Goal: Task Accomplishment & Management: Use online tool/utility

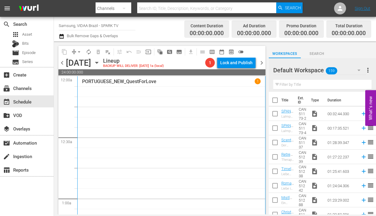
scroll to position [107, 0]
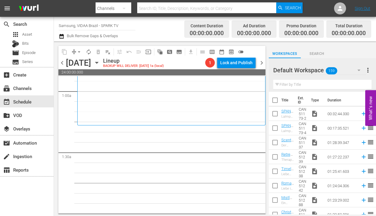
click at [318, 84] on input "text" at bounding box center [322, 85] width 98 height 10
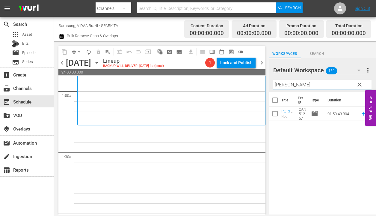
type input "[PERSON_NAME]"
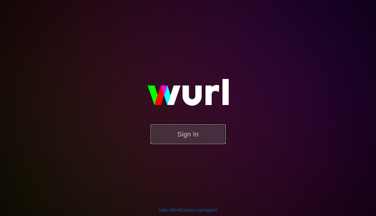
click at [201, 137] on button "Sign In" at bounding box center [188, 133] width 75 height 19
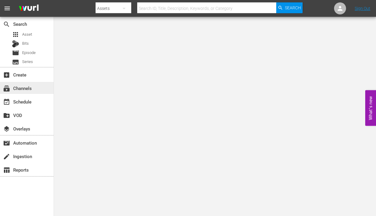
click at [33, 90] on div "subscriptions Channels" at bounding box center [27, 88] width 54 height 12
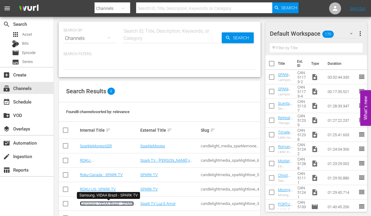
click at [122, 204] on link "Samsung, VIDAA Brazil - SPARK TV" at bounding box center [107, 205] width 54 height 9
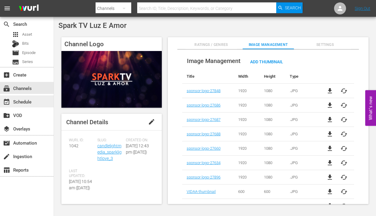
click at [35, 100] on div "event_available Schedule" at bounding box center [27, 101] width 54 height 12
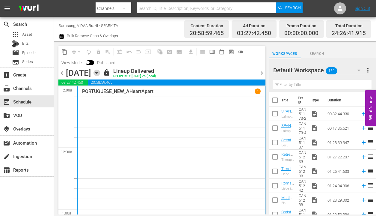
click at [100, 75] on icon "button" at bounding box center [96, 72] width 7 height 7
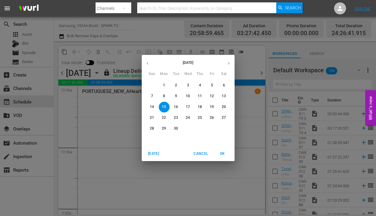
click at [232, 62] on button "button" at bounding box center [229, 63] width 12 height 12
click at [149, 126] on span "23" at bounding box center [152, 128] width 11 height 5
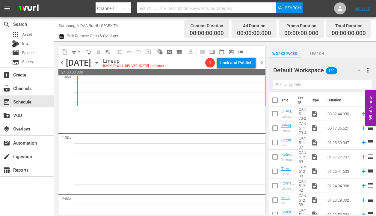
scroll to position [141, 0]
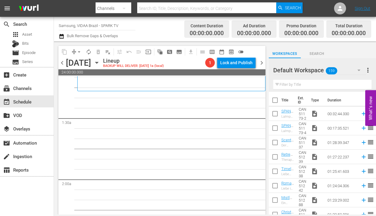
click at [286, 83] on input "text" at bounding box center [322, 85] width 98 height 10
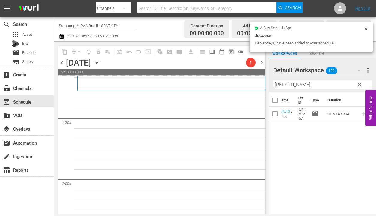
click at [317, 84] on input "[PERSON_NAME]" at bounding box center [322, 85] width 98 height 10
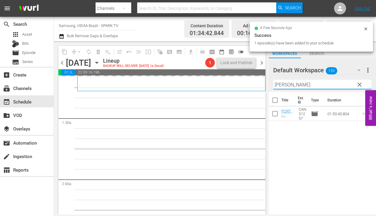
click at [317, 84] on input "[PERSON_NAME]" at bounding box center [322, 85] width 98 height 10
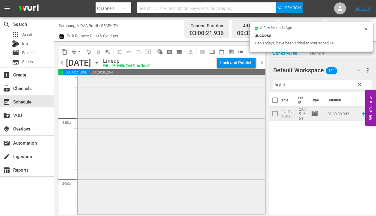
scroll to position [463, 0]
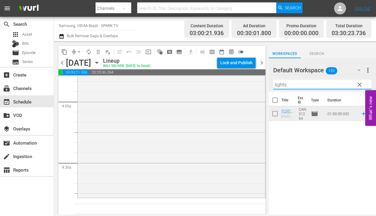
click at [301, 83] on input "lights" at bounding box center [322, 85] width 98 height 10
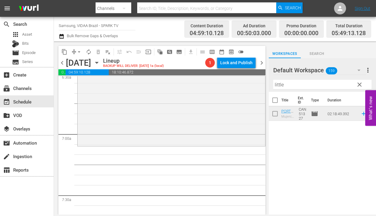
scroll to position [819, 0]
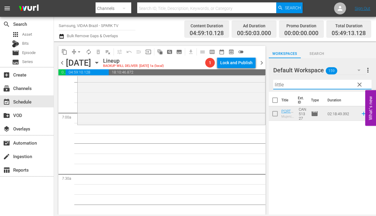
click at [311, 85] on input "little" at bounding box center [322, 85] width 98 height 10
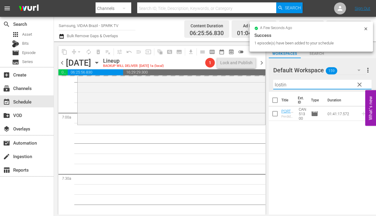
click at [302, 85] on input "lostin" at bounding box center [322, 85] width 98 height 10
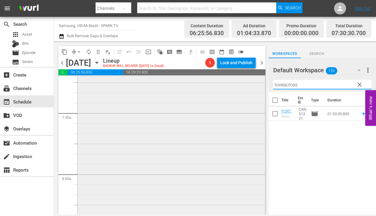
scroll to position [971, 0]
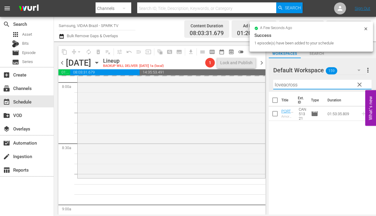
click at [312, 84] on input "loveacross" at bounding box center [322, 85] width 98 height 10
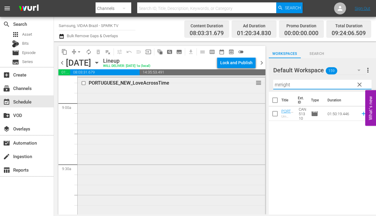
scroll to position [1100, 0]
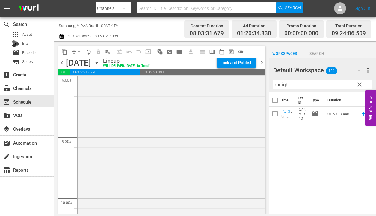
type input "mrright"
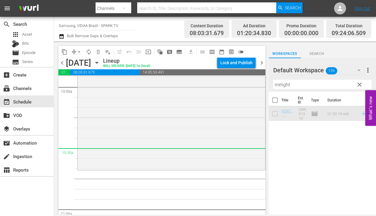
scroll to position [1212, 0]
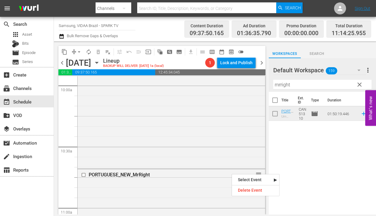
click at [308, 153] on div "Title Ext. ID Type Duration PORTUGUESE_NEW_MrRight Um Homem Perfeito CAN51310 m…" at bounding box center [322, 153] width 107 height 123
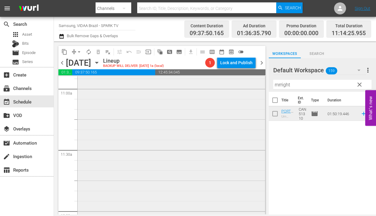
scroll to position [1413, 0]
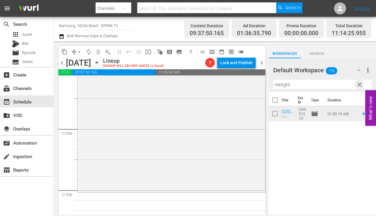
click at [358, 85] on span "clear" at bounding box center [359, 84] width 7 height 7
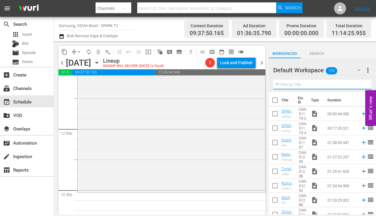
click at [328, 85] on input "text" at bounding box center [322, 85] width 98 height 10
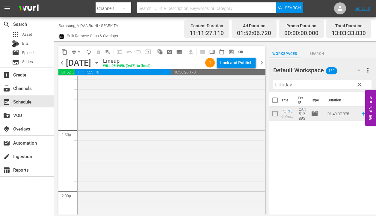
scroll to position [1659, 0]
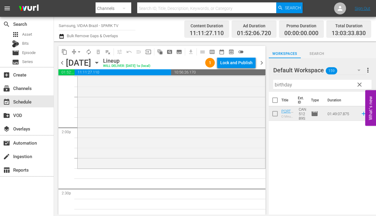
click at [314, 85] on input "birthday" at bounding box center [322, 85] width 98 height 10
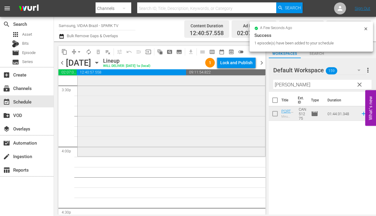
scroll to position [1909, 0]
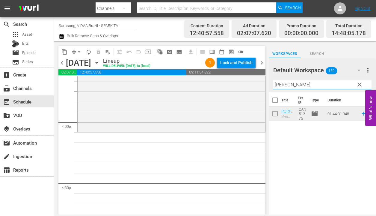
click at [312, 86] on input "[PERSON_NAME]" at bounding box center [322, 85] width 98 height 10
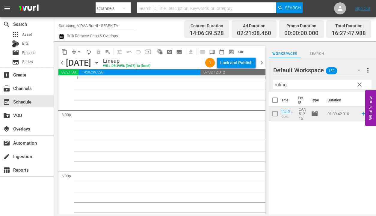
scroll to position [2157, 0]
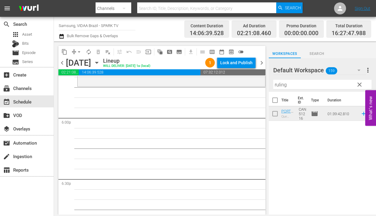
click at [314, 85] on input "ruling" at bounding box center [322, 85] width 98 height 10
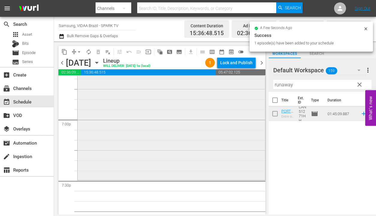
scroll to position [2281, 0]
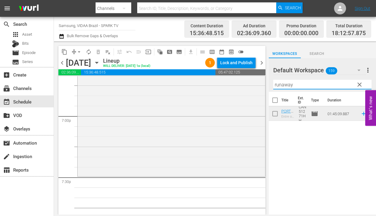
click at [312, 86] on input "runaway" at bounding box center [322, 85] width 98 height 10
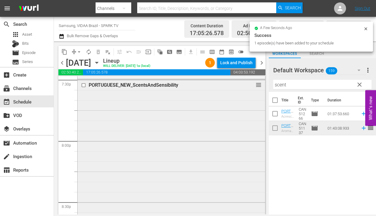
scroll to position [2377, 0]
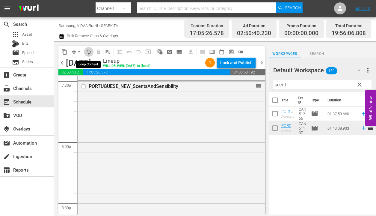
click at [89, 51] on span "autorenew_outlined" at bounding box center [89, 52] width 6 height 6
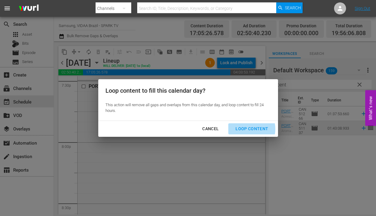
click at [245, 129] on div "Loop Content" at bounding box center [252, 128] width 42 height 7
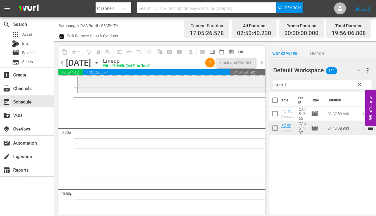
scroll to position [2578, 0]
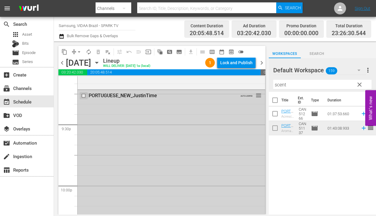
click at [83, 96] on input "checkbox" at bounding box center [84, 95] width 6 height 5
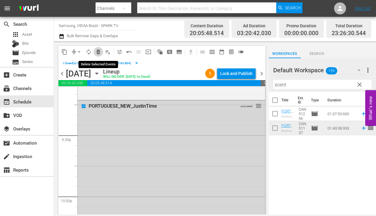
click at [97, 49] on span "delete_forever_outlined" at bounding box center [98, 52] width 6 height 6
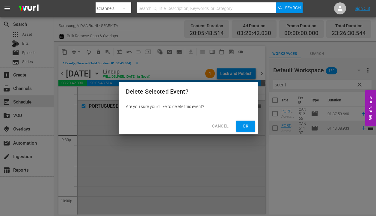
click at [248, 124] on span "Ok" at bounding box center [246, 125] width 10 height 7
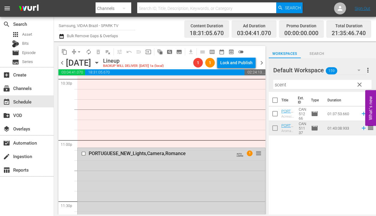
scroll to position [2759, 0]
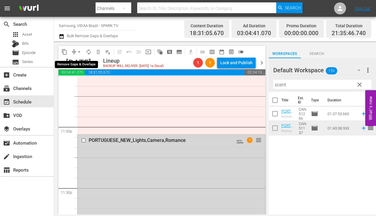
click at [78, 50] on span "arrow_drop_down" at bounding box center [79, 52] width 6 height 6
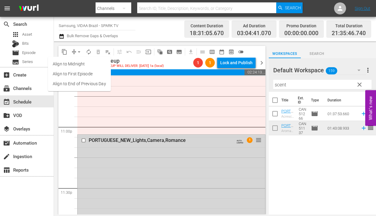
click at [82, 85] on li "Align to End of Previous Day" at bounding box center [79, 84] width 63 height 10
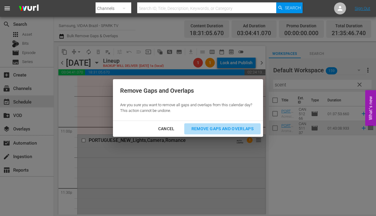
click at [209, 129] on div "Remove Gaps and Overlaps" at bounding box center [223, 128] width 72 height 7
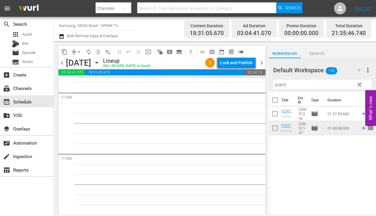
scroll to position [2794, 0]
click at [301, 81] on input "scent" at bounding box center [322, 85] width 98 height 10
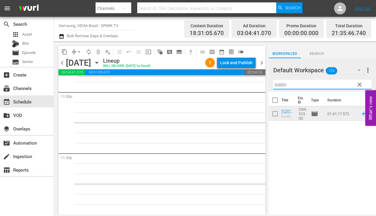
type input "lostin"
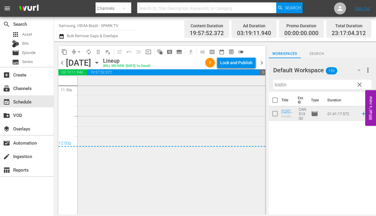
scroll to position [2863, 0]
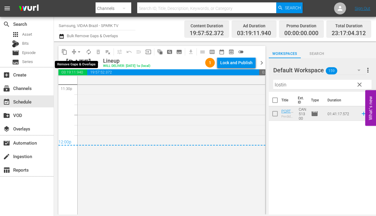
click at [80, 50] on span "arrow_drop_down" at bounding box center [79, 52] width 6 height 6
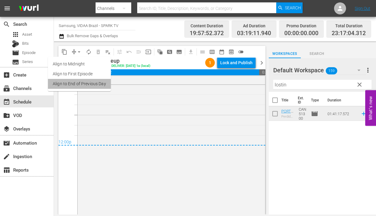
click at [80, 84] on li "Align to End of Previous Day" at bounding box center [79, 84] width 63 height 10
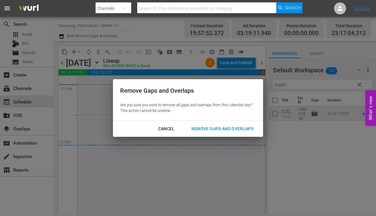
click at [217, 126] on div "Remove Gaps and Overlaps" at bounding box center [223, 128] width 72 height 7
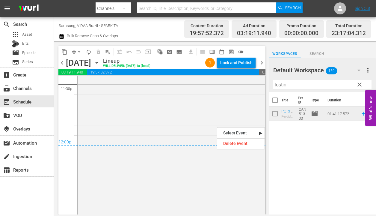
click at [303, 152] on div "Title Ext. ID Type Duration PORTUGUESE_NEW_LostInLove Perdidos no Amor CAN51300…" at bounding box center [322, 153] width 107 height 123
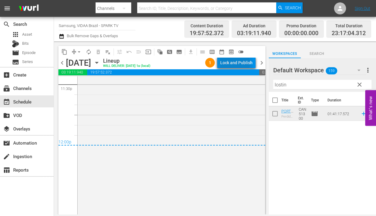
click at [236, 63] on div "Lock and Publish" at bounding box center [236, 62] width 32 height 11
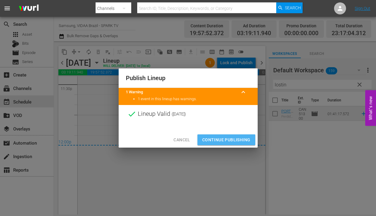
click at [236, 138] on span "Continue Publishing" at bounding box center [226, 139] width 48 height 7
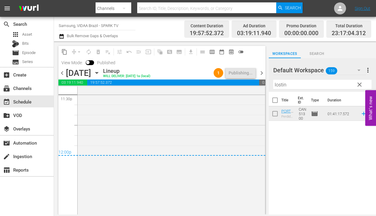
click at [357, 87] on span "clear" at bounding box center [359, 84] width 7 height 7
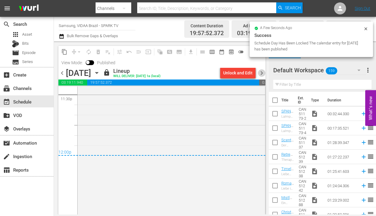
click at [261, 70] on span "chevron_right" at bounding box center [261, 72] width 7 height 7
